Goal: Task Accomplishment & Management: Complete application form

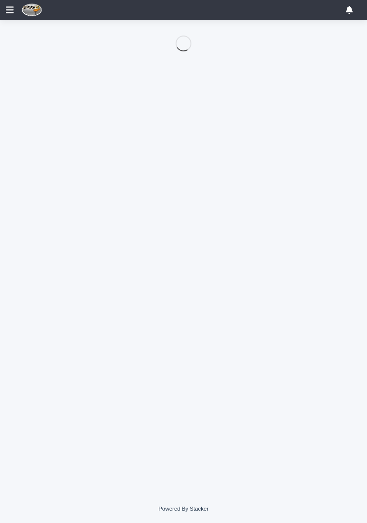
scroll to position [47, 0]
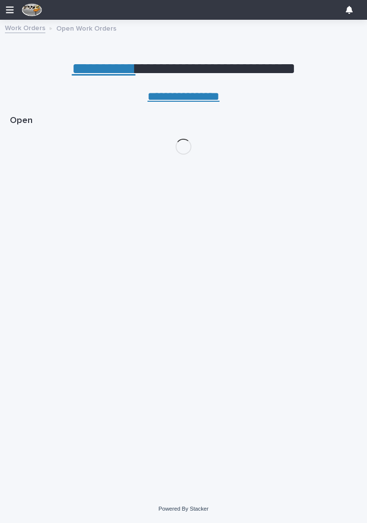
scroll to position [0, 4]
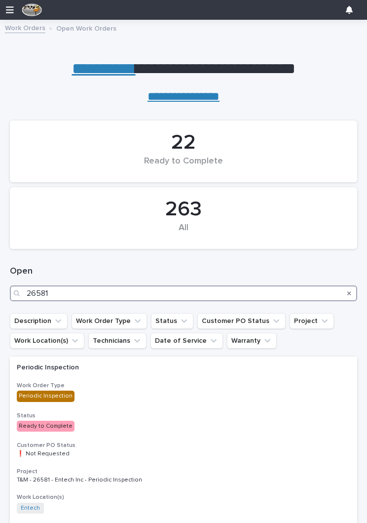
click at [90, 290] on input "26581" at bounding box center [184, 293] width 348 height 16
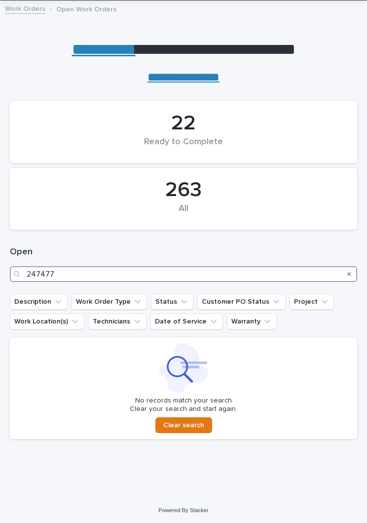
scroll to position [19, 0]
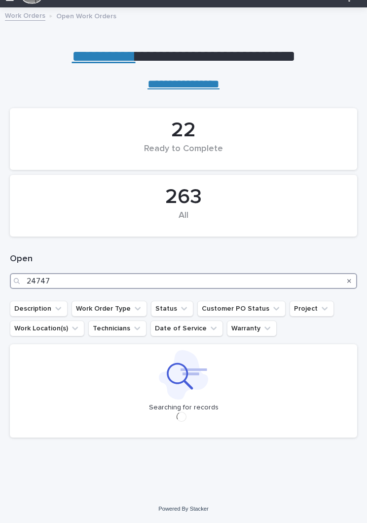
scroll to position [15, 0]
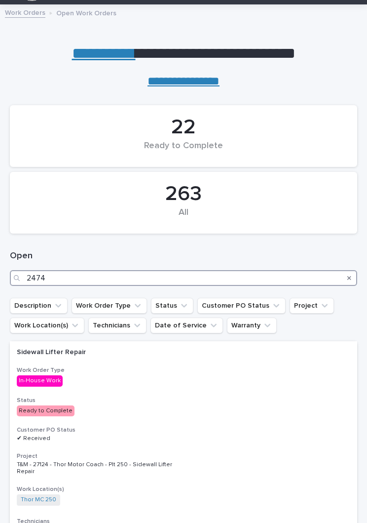
type input "24744"
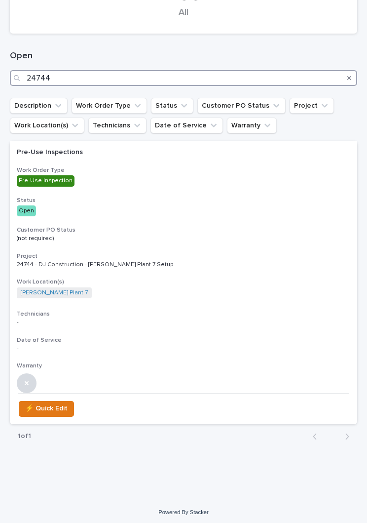
scroll to position [215, 0]
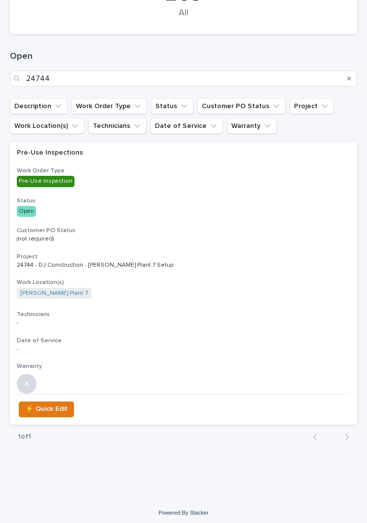
click at [188, 220] on div "Pre-Use Inspections Work Order Type Pre-Use Inspection Status Open Customer PO …" at bounding box center [184, 267] width 348 height 251
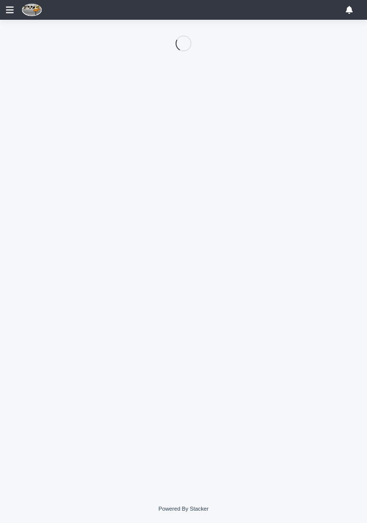
scroll to position [47, 0]
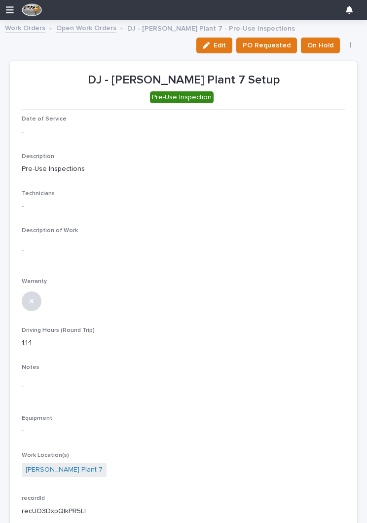
click at [207, 47] on icon "button" at bounding box center [206, 45] width 7 height 7
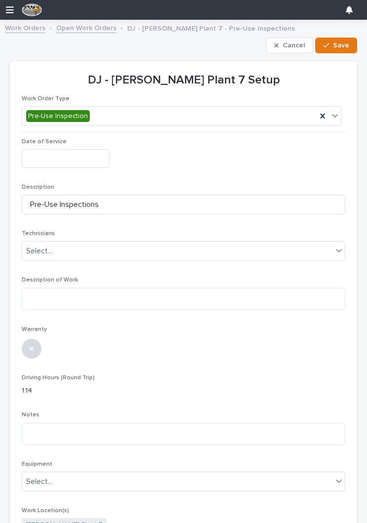
click at [76, 157] on input "text" at bounding box center [66, 158] width 88 height 18
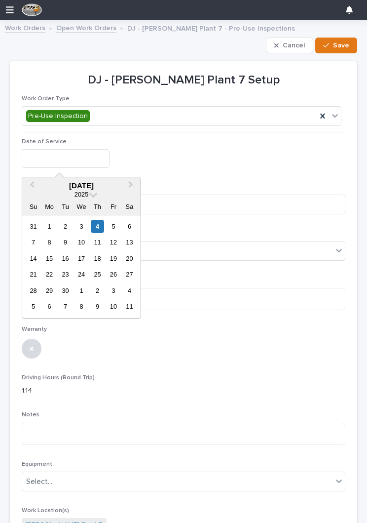
click at [98, 222] on div "4" at bounding box center [97, 226] width 13 height 13
type input "**********"
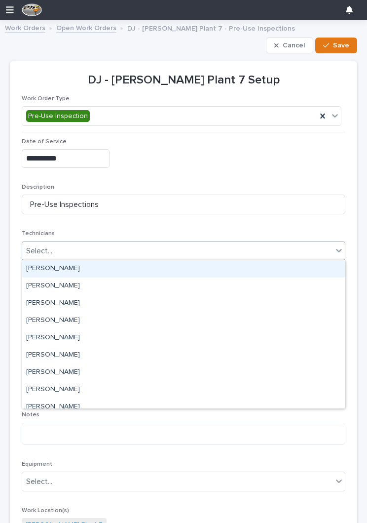
scroll to position [33, 0]
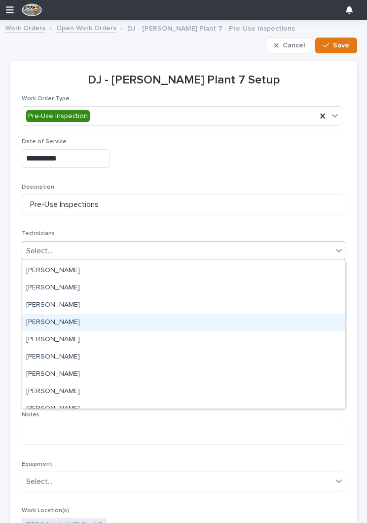
click at [241, 327] on div "[PERSON_NAME]" at bounding box center [183, 322] width 323 height 17
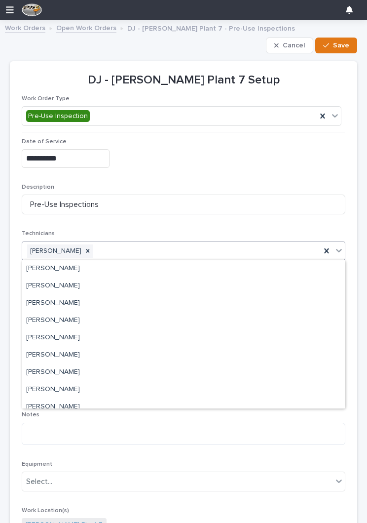
scroll to position [35, 0]
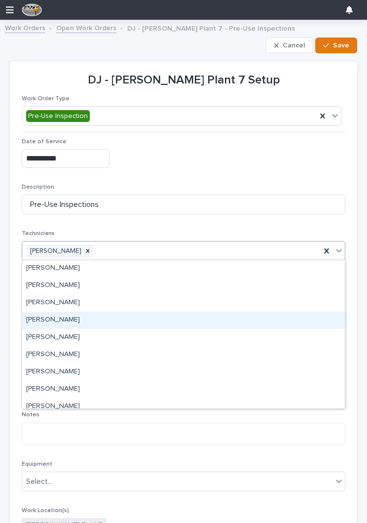
click at [231, 323] on div "[PERSON_NAME]" at bounding box center [183, 319] width 323 height 17
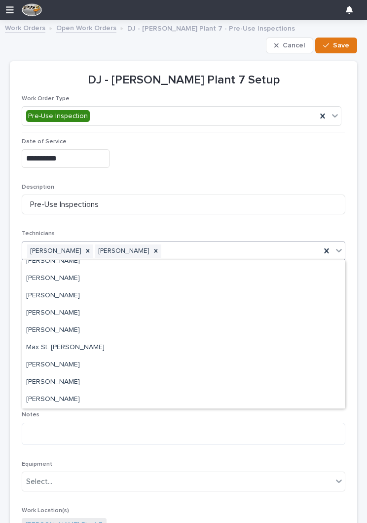
scroll to position [111, 0]
click at [335, 168] on div "**********" at bounding box center [184, 157] width 324 height 38
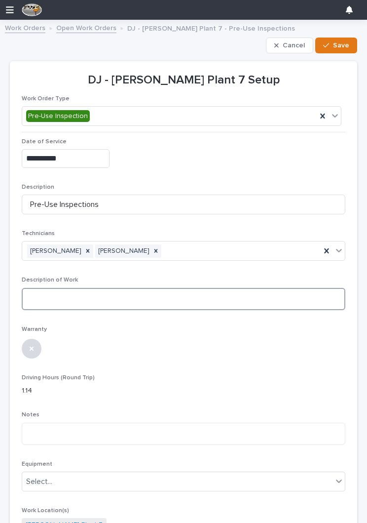
click at [254, 303] on textarea at bounding box center [184, 299] width 324 height 22
click at [43, 299] on textarea "**********" at bounding box center [184, 299] width 324 height 22
click at [220, 299] on textarea "**********" at bounding box center [184, 299] width 324 height 22
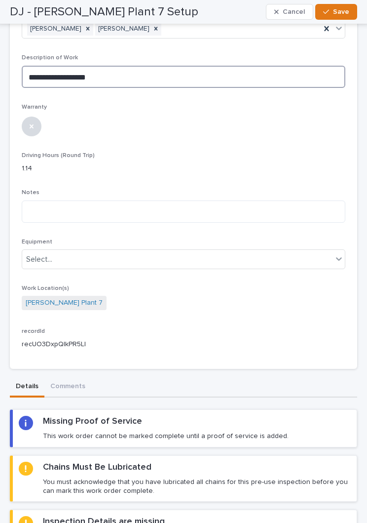
scroll to position [224, 0]
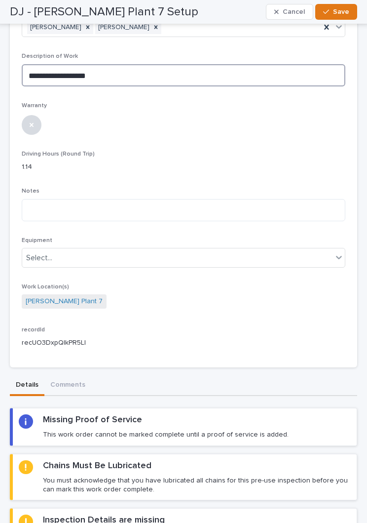
type textarea "**********"
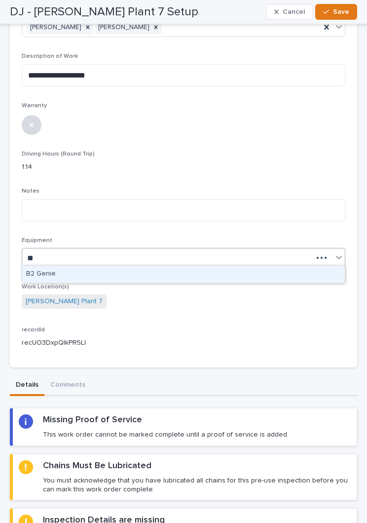
type input "**"
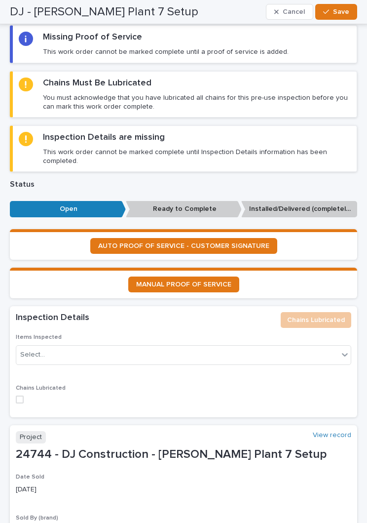
scroll to position [607, 0]
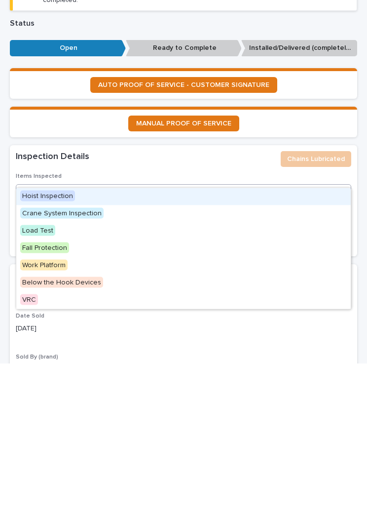
click at [268, 348] on div "Hoist Inspection" at bounding box center [183, 356] width 335 height 17
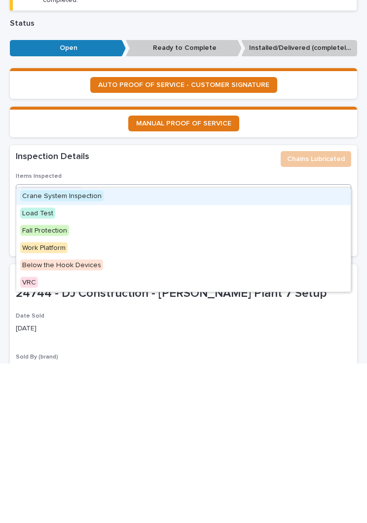
click at [252, 348] on div "Crane System Inspection" at bounding box center [183, 356] width 335 height 17
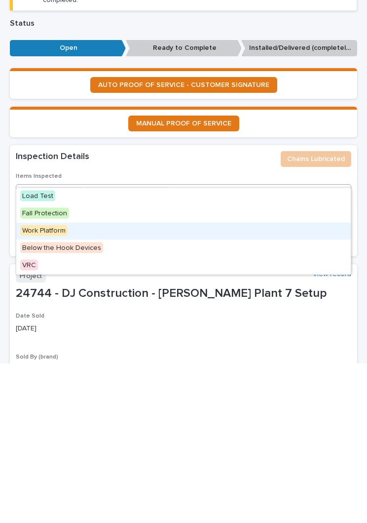
click at [233, 382] on div "Work Platform" at bounding box center [183, 390] width 335 height 17
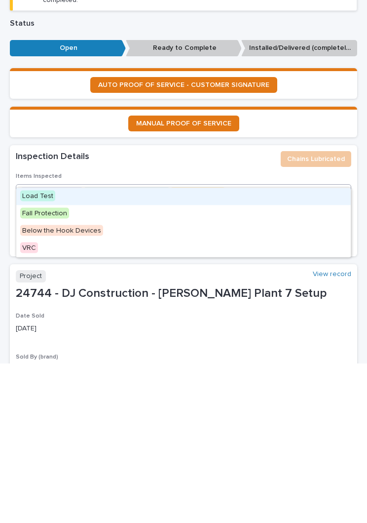
click at [250, 348] on div "Load Test" at bounding box center [183, 356] width 335 height 17
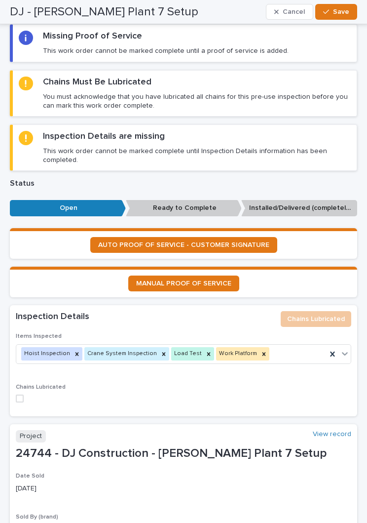
scroll to position [636, 0]
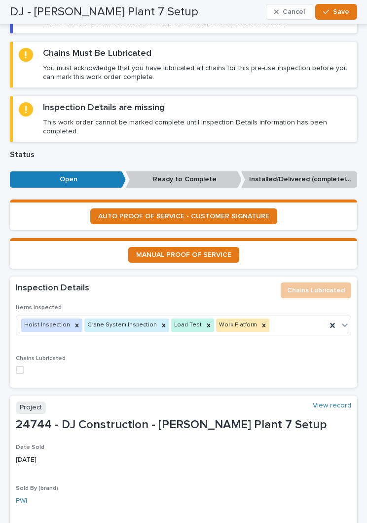
click at [24, 366] on label at bounding box center [184, 370] width 336 height 8
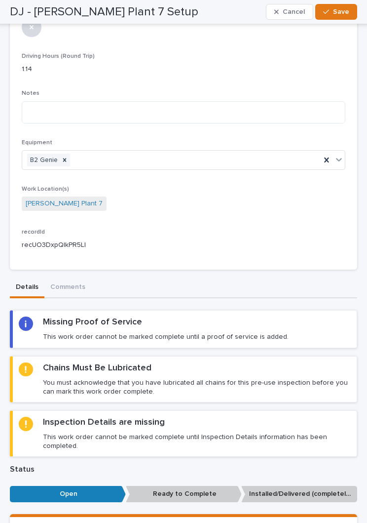
scroll to position [313, 0]
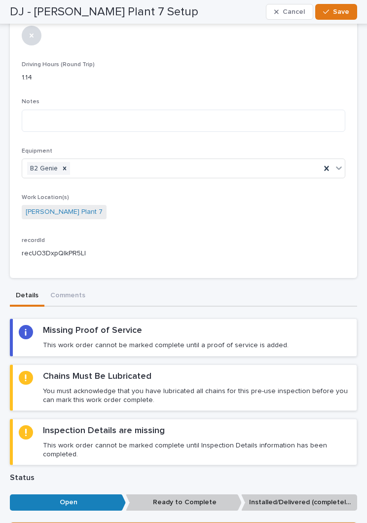
click at [333, 10] on div "button" at bounding box center [328, 11] width 10 height 7
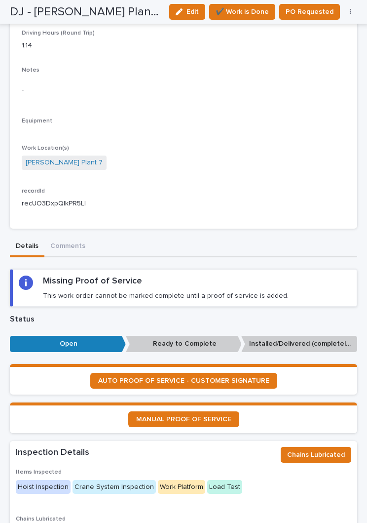
scroll to position [301, 0]
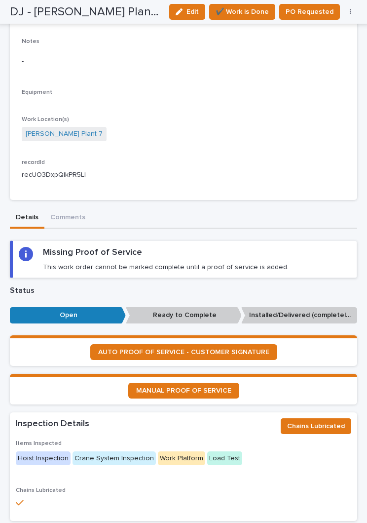
click at [248, 349] on span "AUTO PROOF OF SERVICE - CUSTOMER SIGNATURE" at bounding box center [183, 352] width 171 height 7
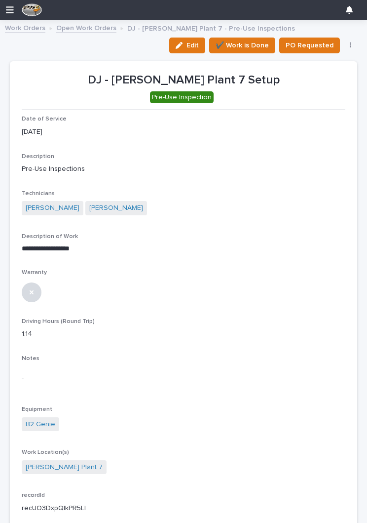
scroll to position [0, 0]
click at [251, 46] on span "✔️ Work is Done" at bounding box center [242, 45] width 53 height 12
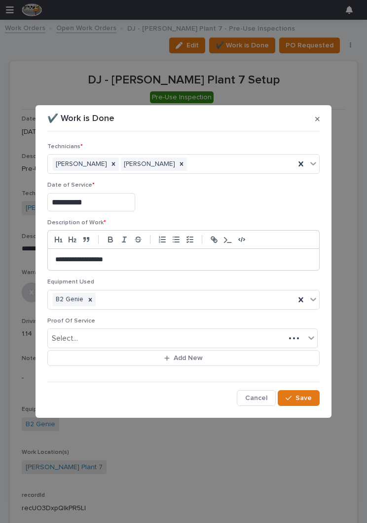
click at [249, 396] on span "Cancel" at bounding box center [256, 397] width 22 height 9
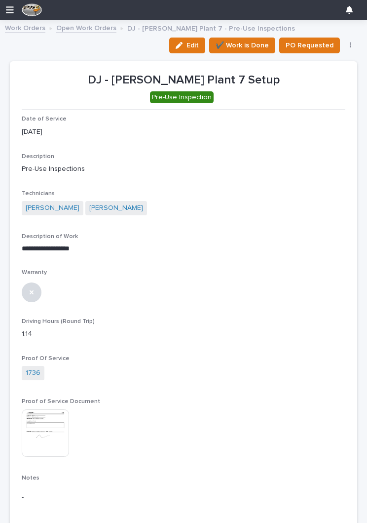
click at [247, 42] on span "✔️ Work is Done" at bounding box center [242, 45] width 53 height 12
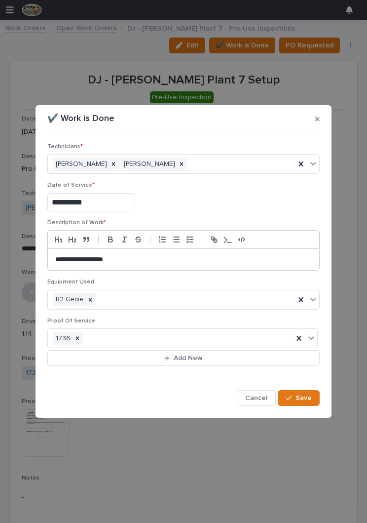
click at [295, 395] on div "button" at bounding box center [291, 397] width 10 height 7
